Goal: Information Seeking & Learning: Learn about a topic

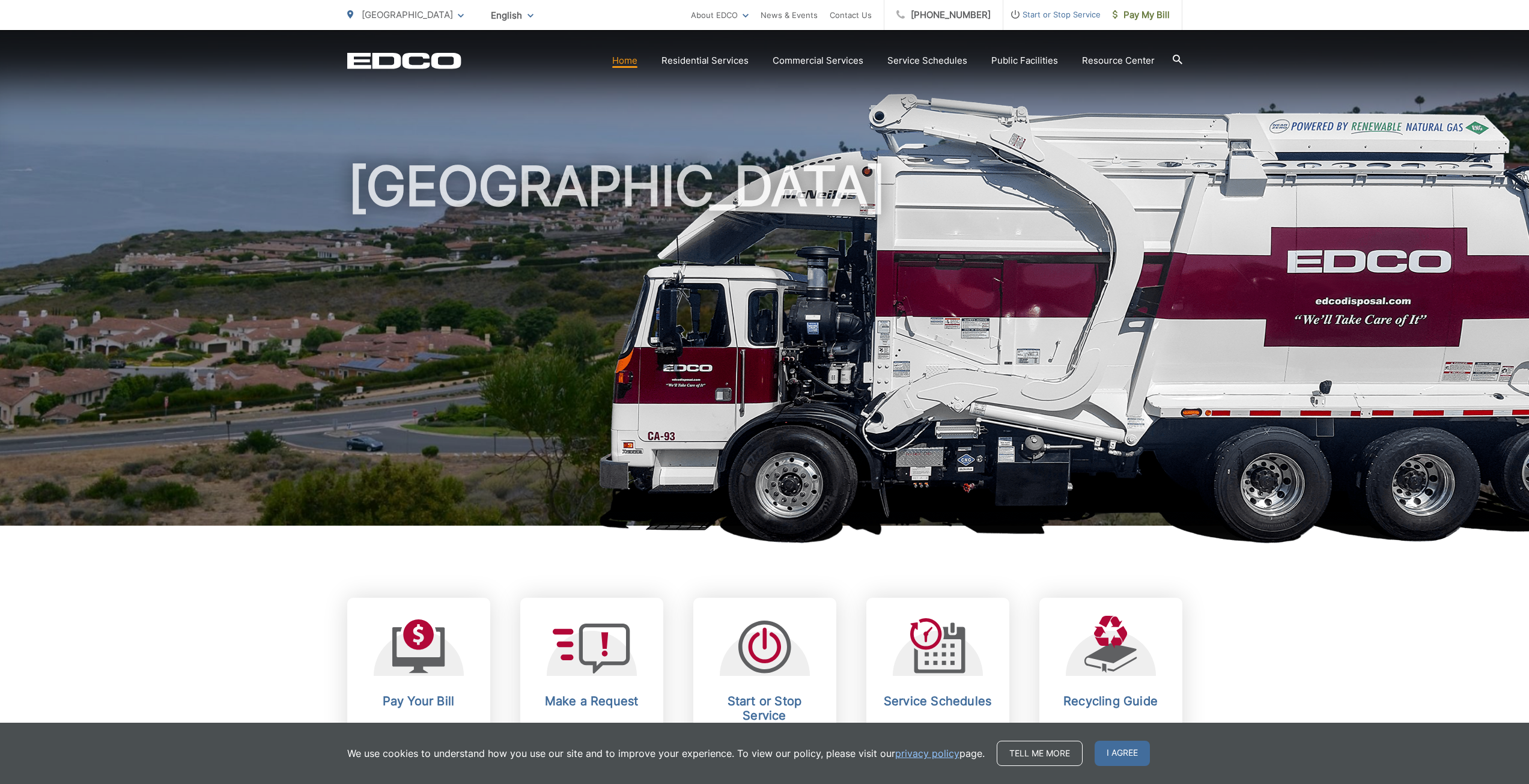
click at [1176, 61] on icon at bounding box center [1178, 59] width 10 height 10
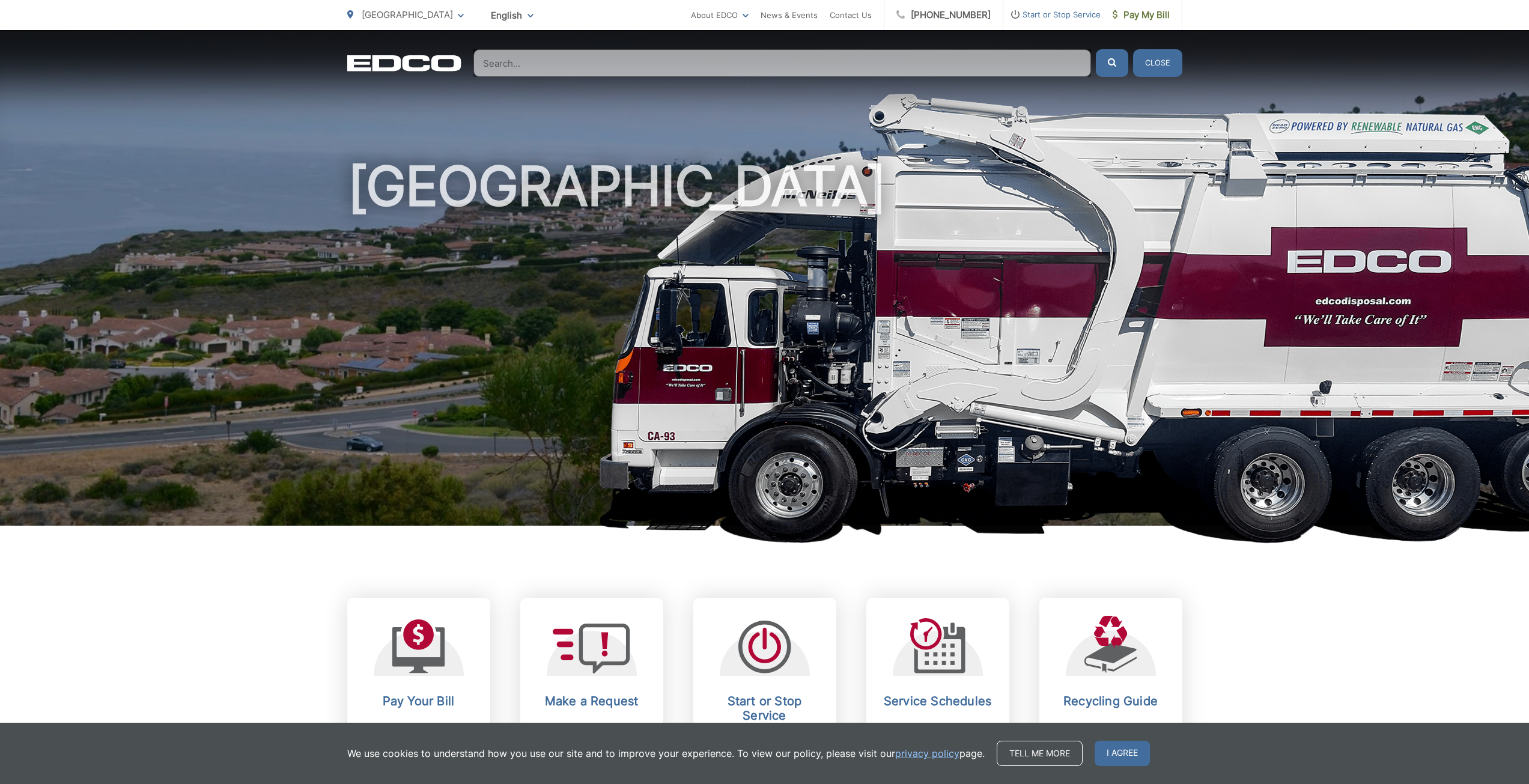
click at [771, 65] on input "Search" at bounding box center [782, 63] width 618 height 28
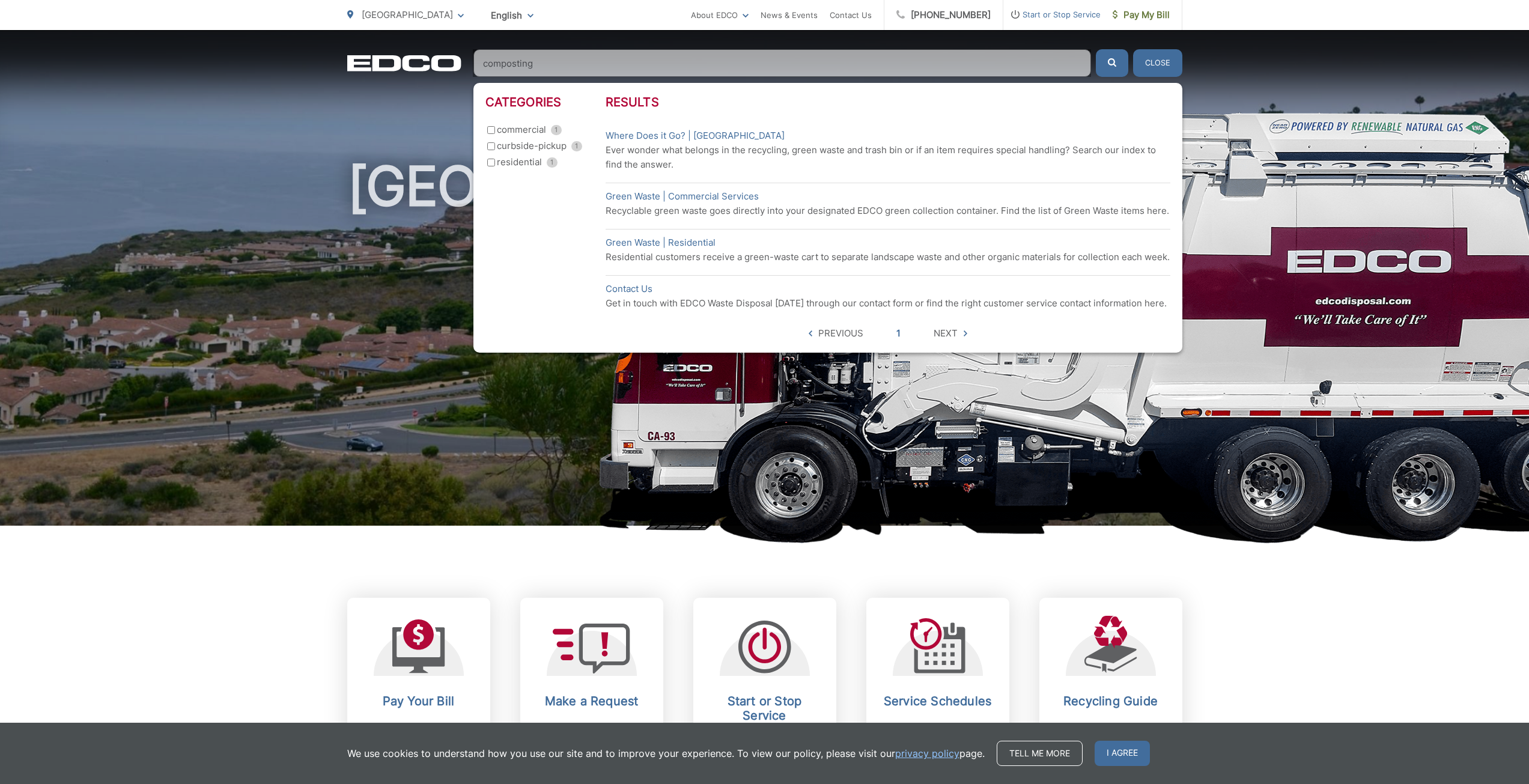
type input "composting"
click at [1096, 49] on button "submit" at bounding box center [1112, 63] width 33 height 28
click at [700, 65] on input "composting" at bounding box center [782, 63] width 618 height 28
click at [1096, 49] on button "submit" at bounding box center [1112, 63] width 33 height 28
click at [654, 202] on link "Green Waste | Commercial Services" at bounding box center [682, 196] width 153 height 14
